Goal: Task Accomplishment & Management: Manage account settings

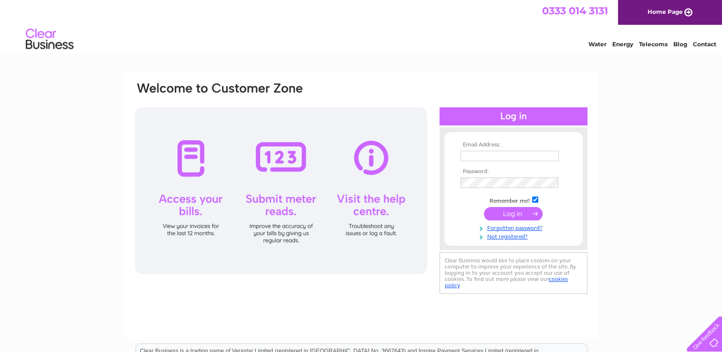
click at [480, 149] on td at bounding box center [513, 156] width 111 height 15
click at [474, 157] on input "text" at bounding box center [510, 156] width 99 height 11
type input "carolinemoney@vtwinbrands.com"
click at [509, 216] on input "submit" at bounding box center [513, 214] width 59 height 13
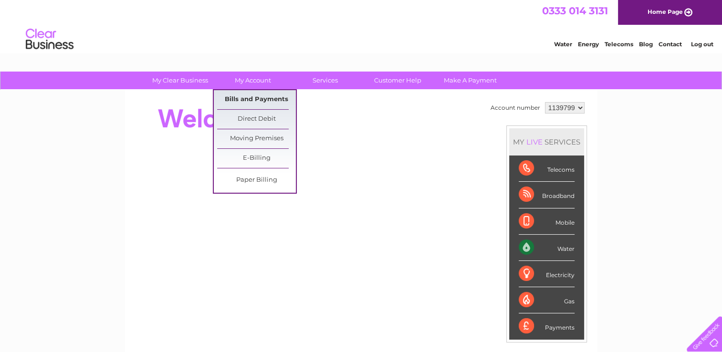
click at [254, 98] on link "Bills and Payments" at bounding box center [256, 99] width 79 height 19
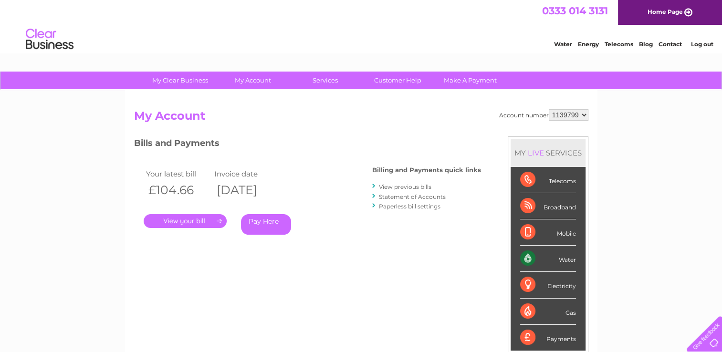
click at [220, 223] on link "." at bounding box center [185, 221] width 83 height 14
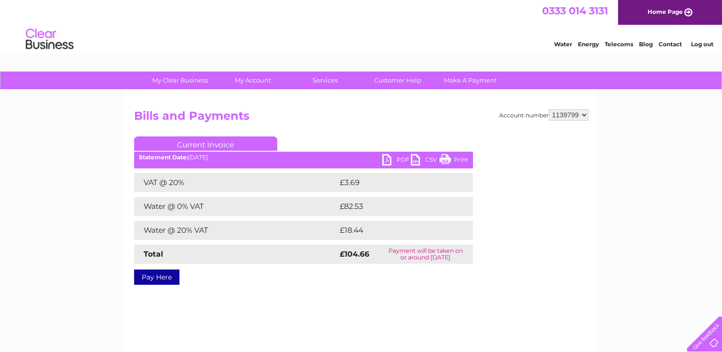
click at [390, 161] on link "PDF" at bounding box center [396, 161] width 29 height 14
click at [390, 158] on link "PDF" at bounding box center [396, 161] width 29 height 14
